Goal: Task Accomplishment & Management: Use online tool/utility

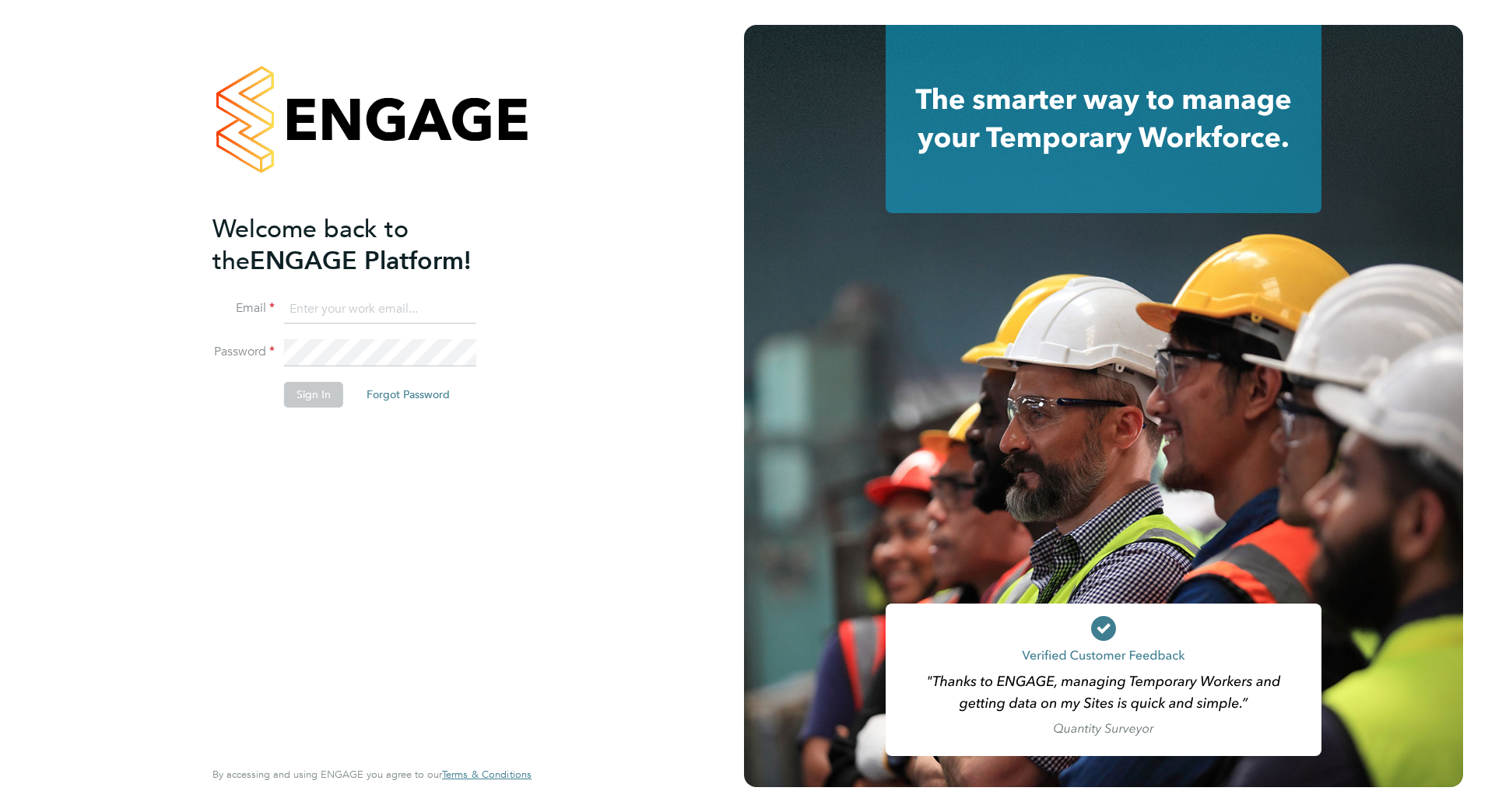
type input "shawn.helley@vistry.co.uk"
click at [327, 391] on button "Sign In" at bounding box center [313, 394] width 59 height 25
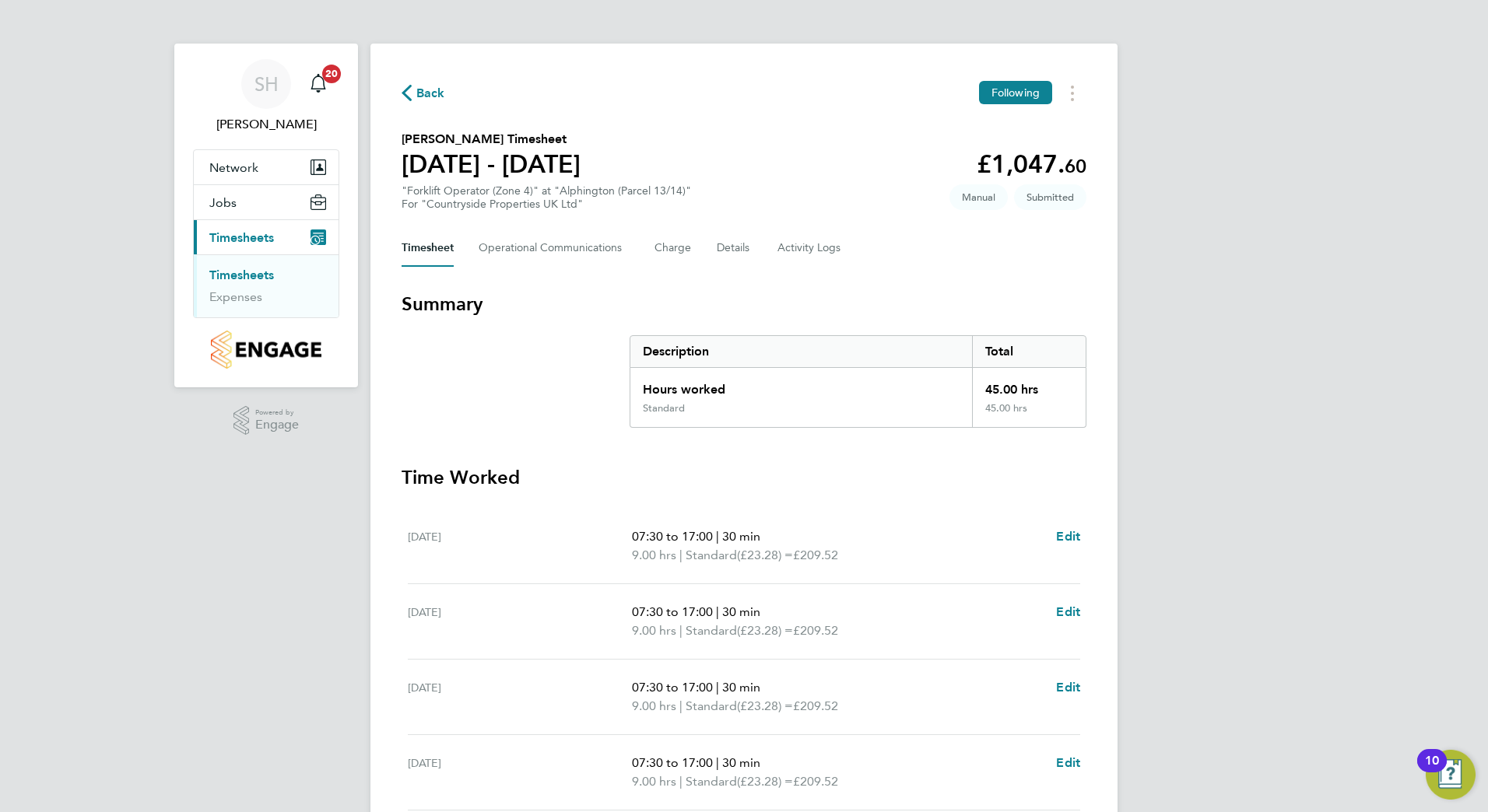
click at [267, 238] on span "Timesheets" at bounding box center [242, 237] width 65 height 15
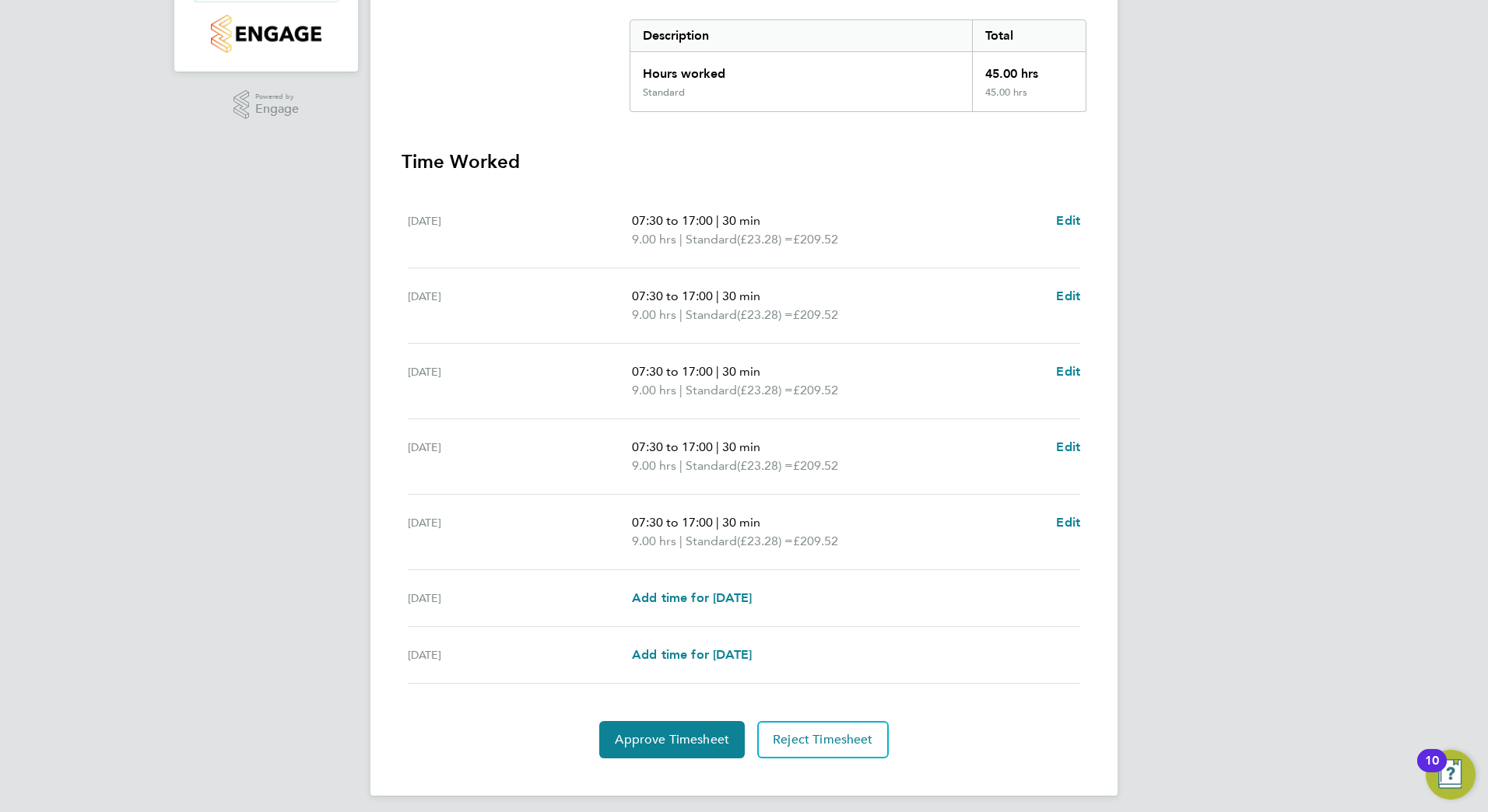
scroll to position [324, 0]
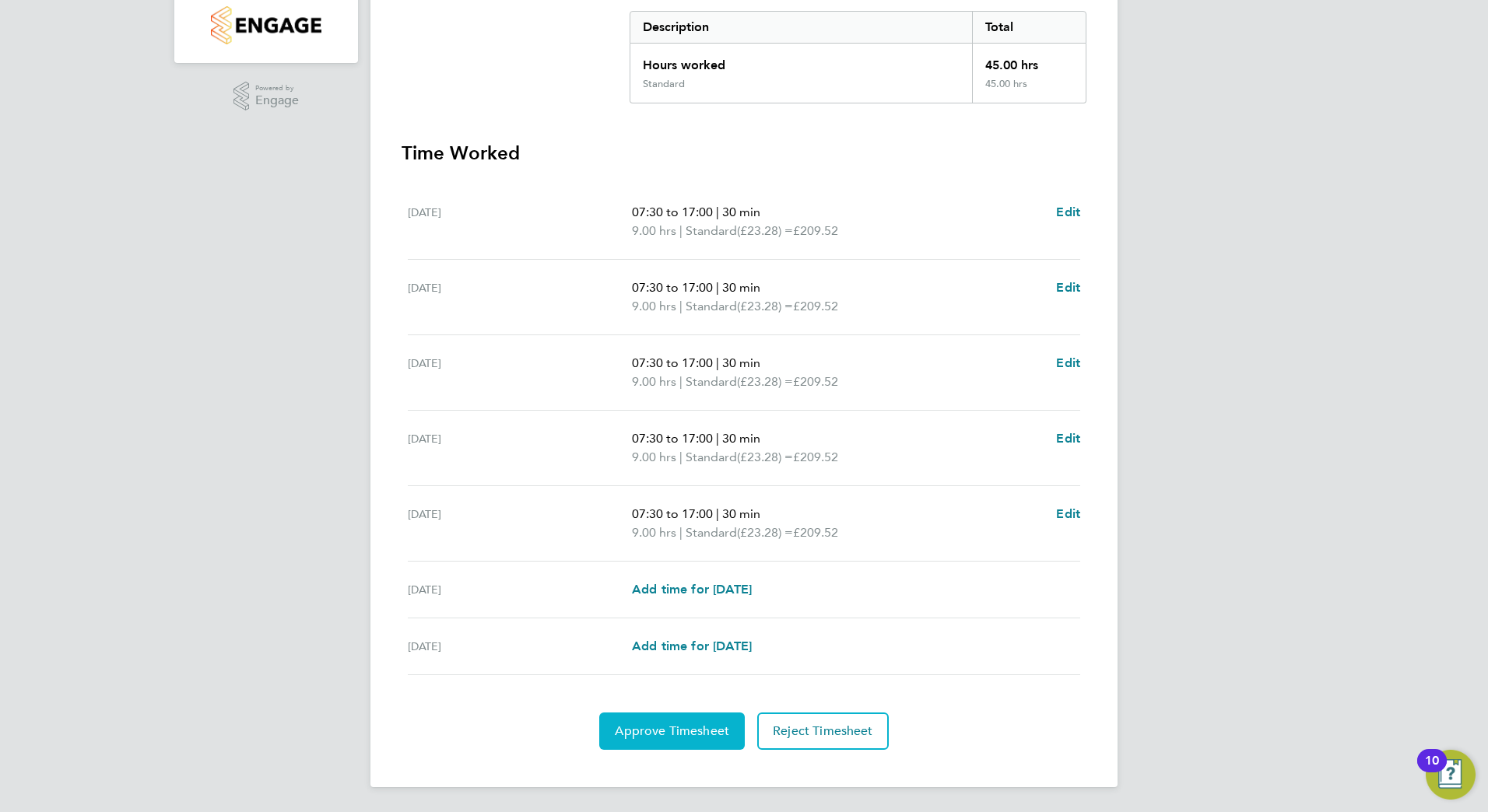
click at [666, 732] on span "Approve Timesheet" at bounding box center [672, 731] width 115 height 16
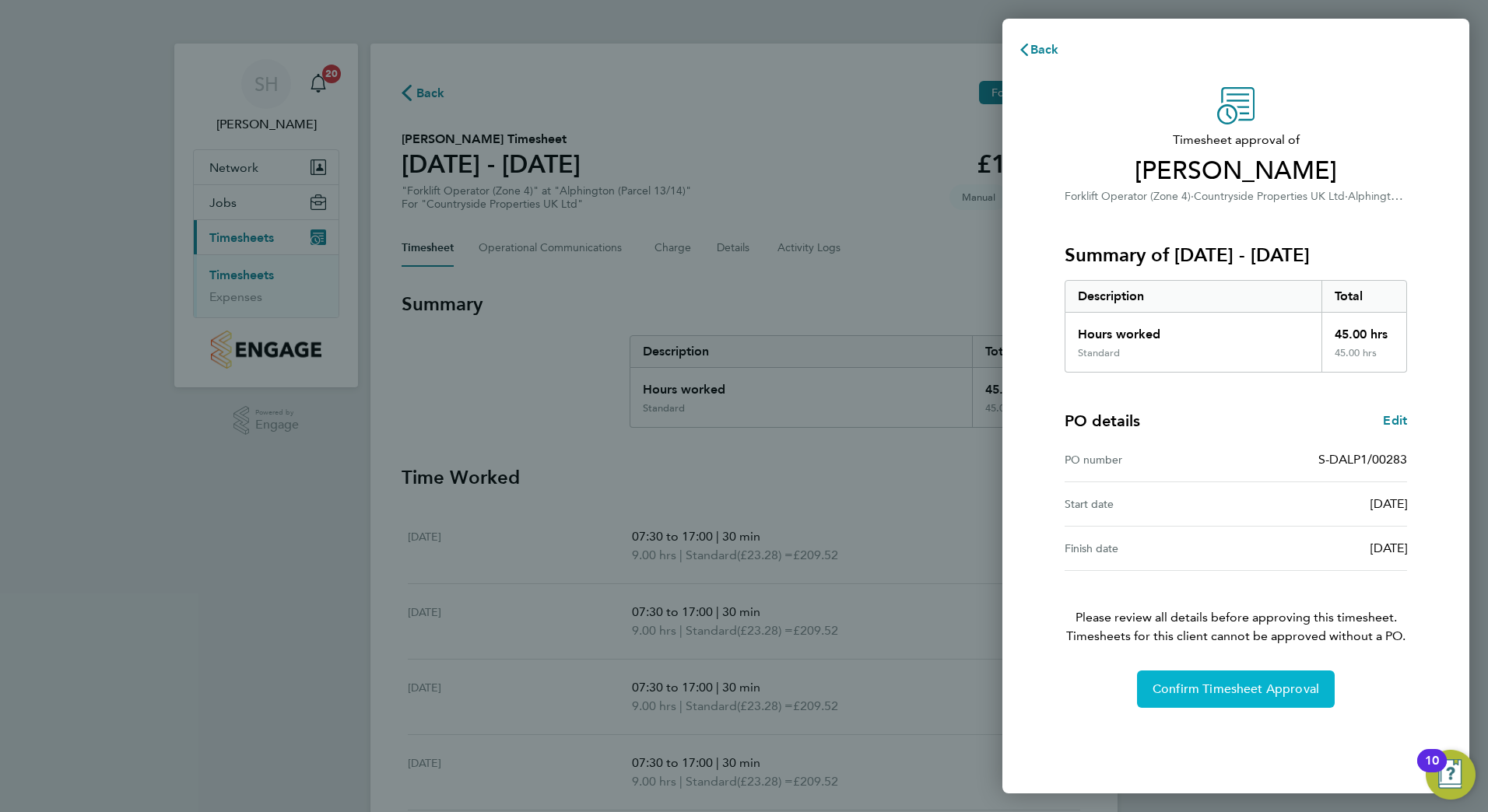
click at [1219, 681] on button "Confirm Timesheet Approval" at bounding box center [1236, 690] width 198 height 37
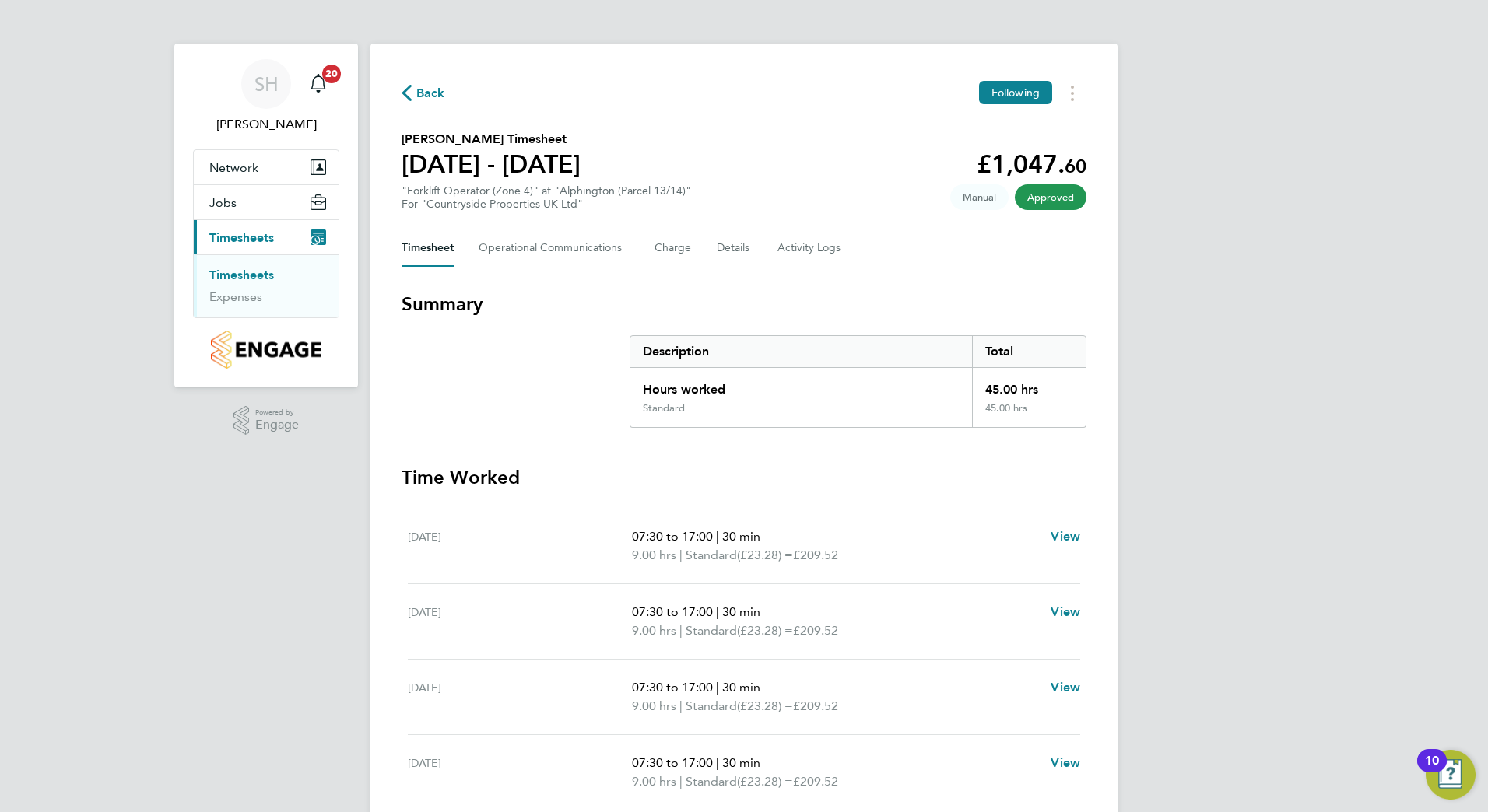
click at [260, 239] on span "Timesheets" at bounding box center [242, 237] width 65 height 15
click at [264, 233] on span "Timesheets" at bounding box center [242, 237] width 65 height 15
click at [258, 235] on span "Timesheets" at bounding box center [242, 237] width 65 height 15
click at [421, 85] on span "Back" at bounding box center [431, 93] width 29 height 18
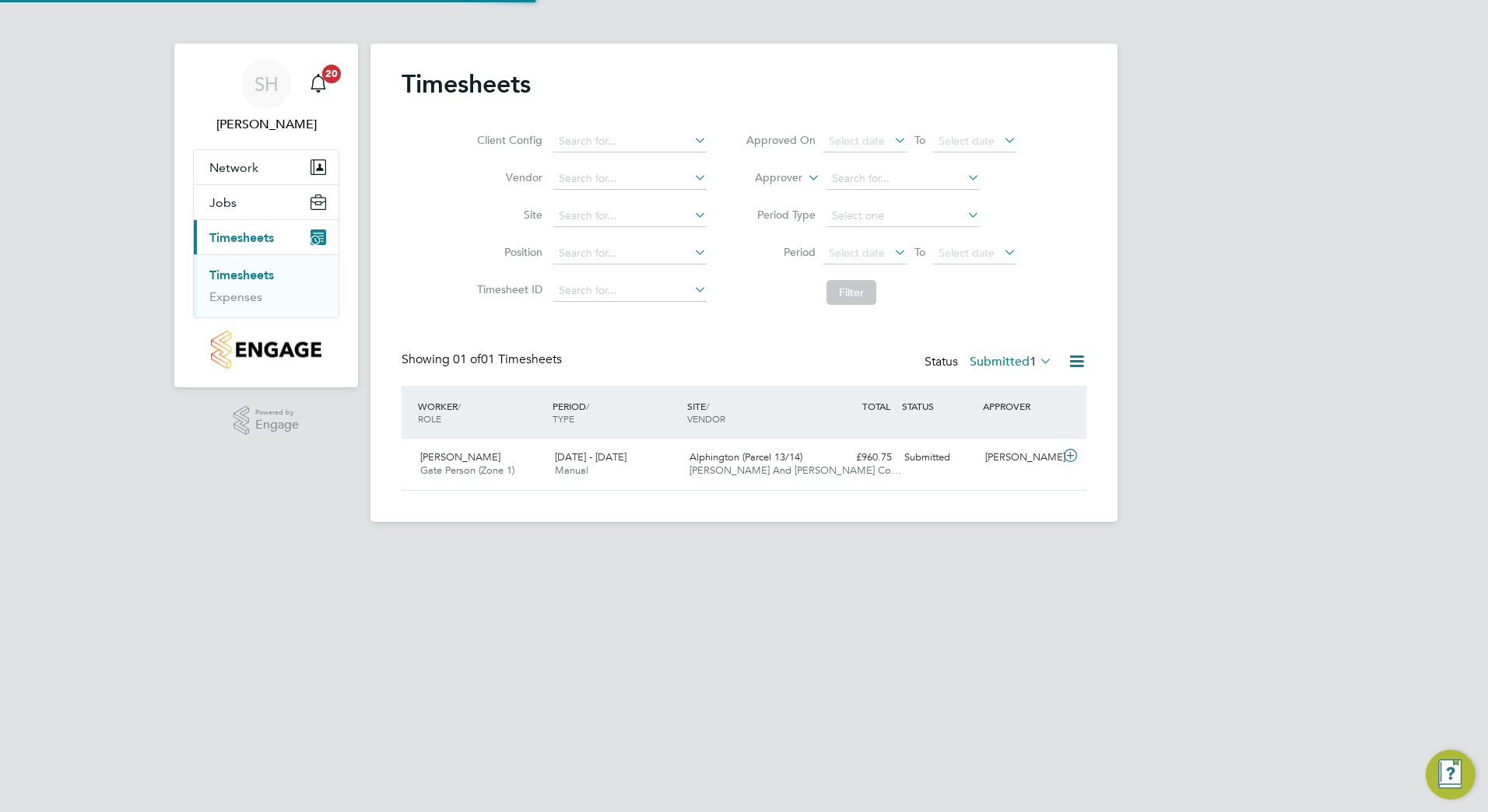
scroll to position [40, 135]
click at [835, 467] on div "£960.75 Submitted" at bounding box center [857, 457] width 81 height 25
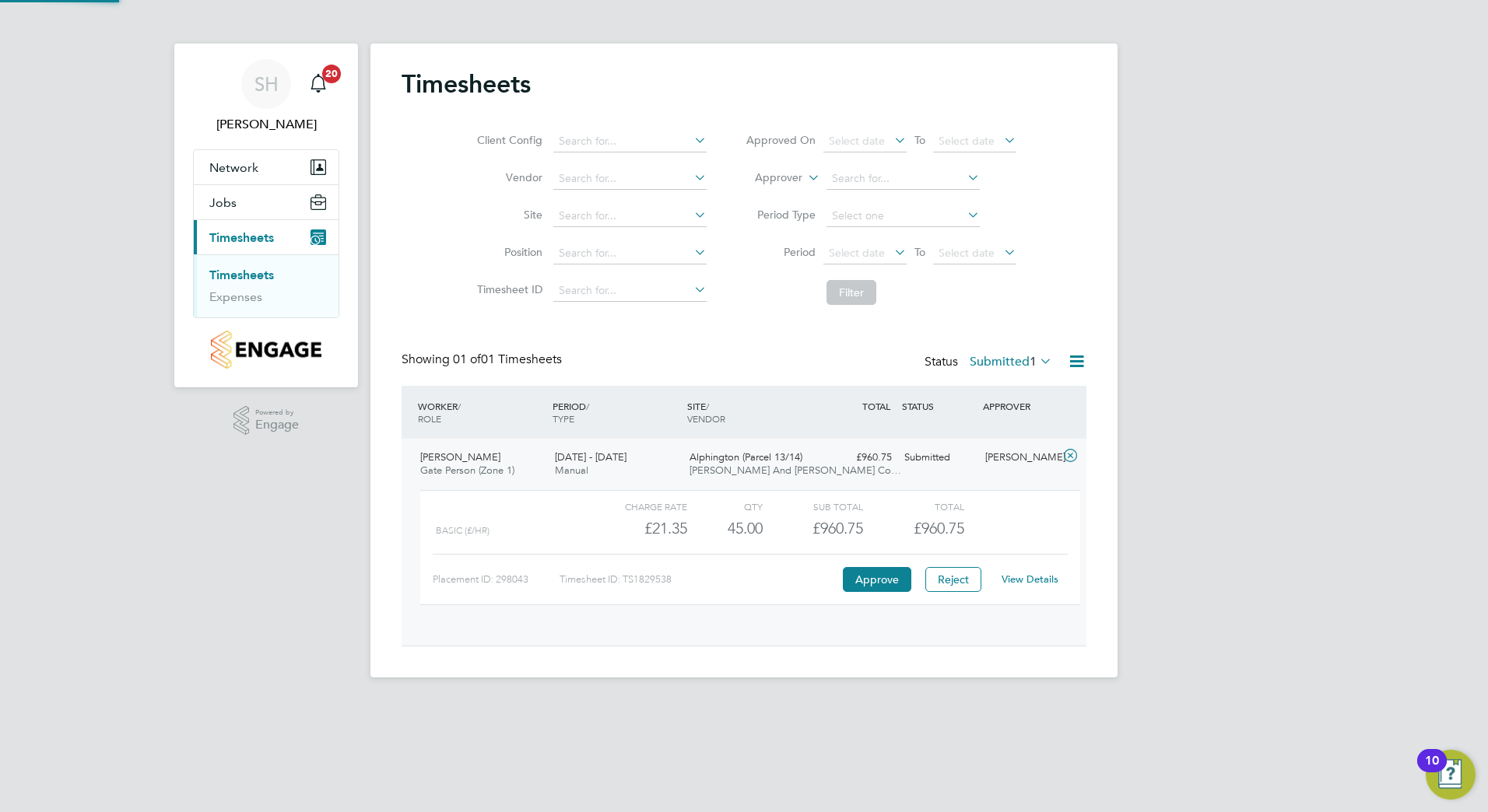
scroll to position [26, 152]
click at [874, 573] on button "Approve" at bounding box center [877, 580] width 69 height 25
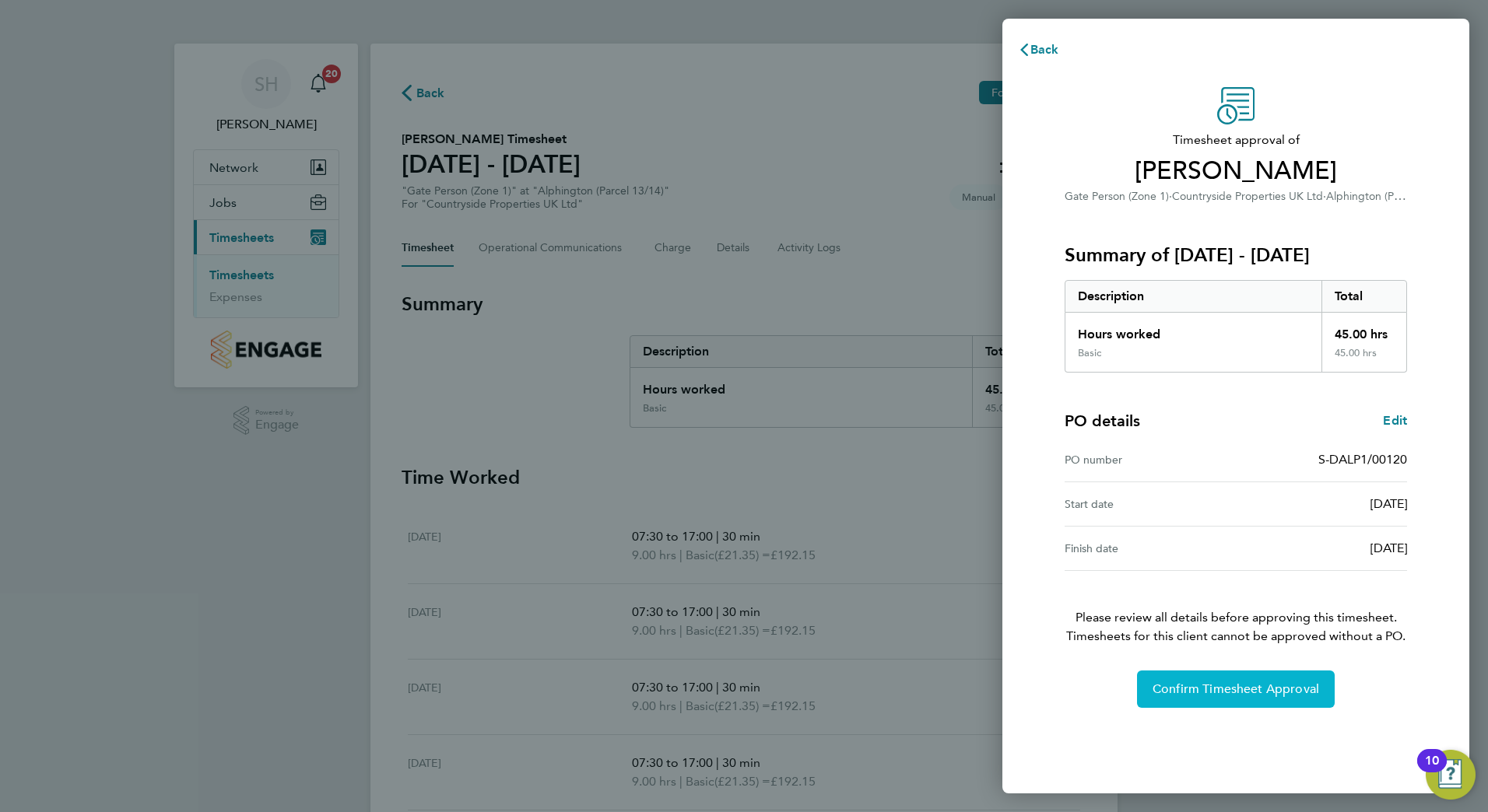
click at [1243, 685] on span "Confirm Timesheet Approval" at bounding box center [1235, 690] width 166 height 16
